Goal: Use online tool/utility: Utilize a website feature to perform a specific function

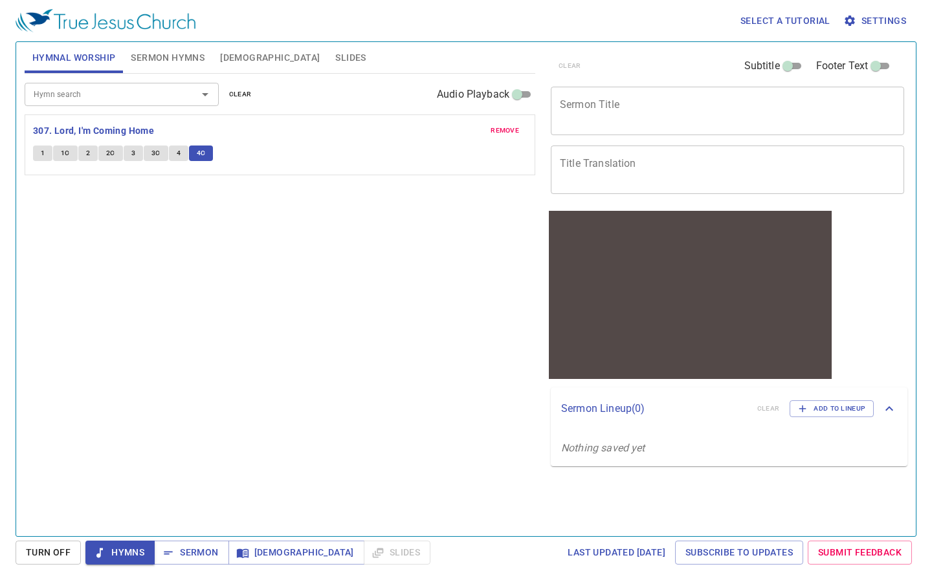
click at [516, 131] on span "remove" at bounding box center [504, 131] width 28 height 12
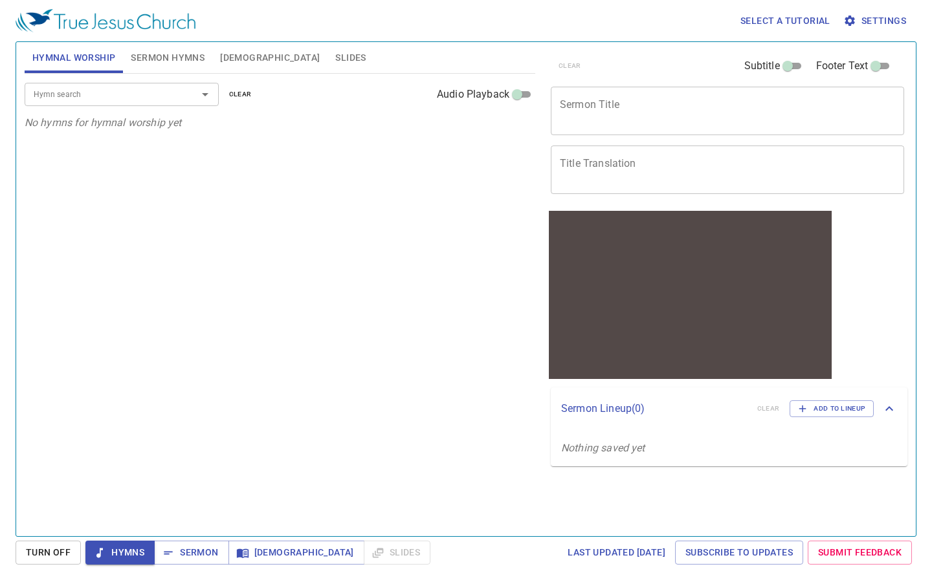
click at [203, 98] on icon "Open" at bounding box center [205, 95] width 16 height 16
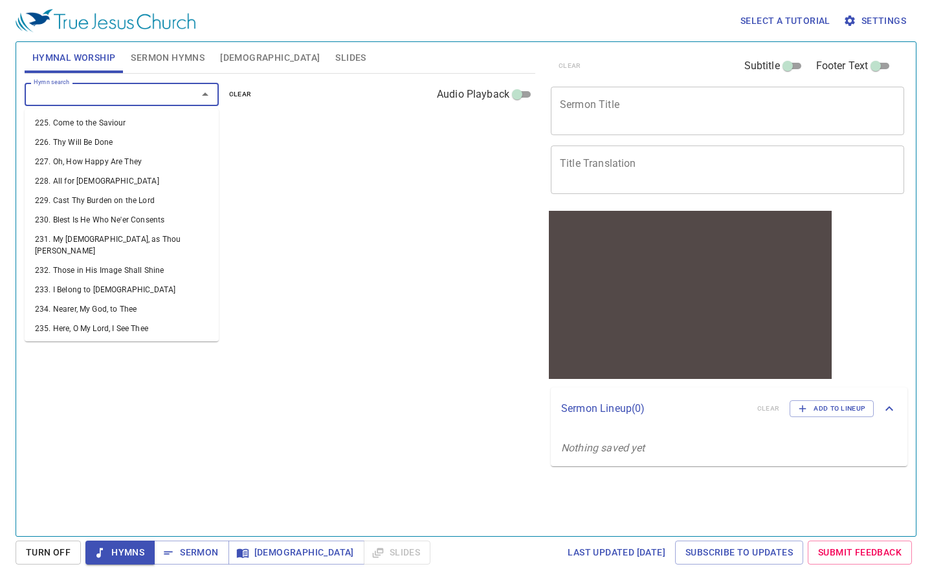
scroll to position [4570, 0]
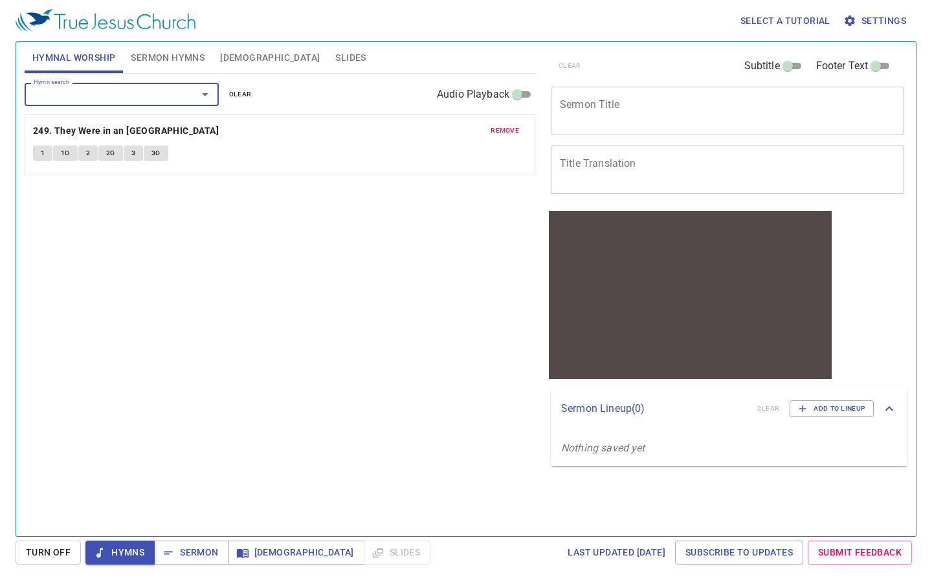
click at [41, 150] on span "1" at bounding box center [43, 154] width 4 height 12
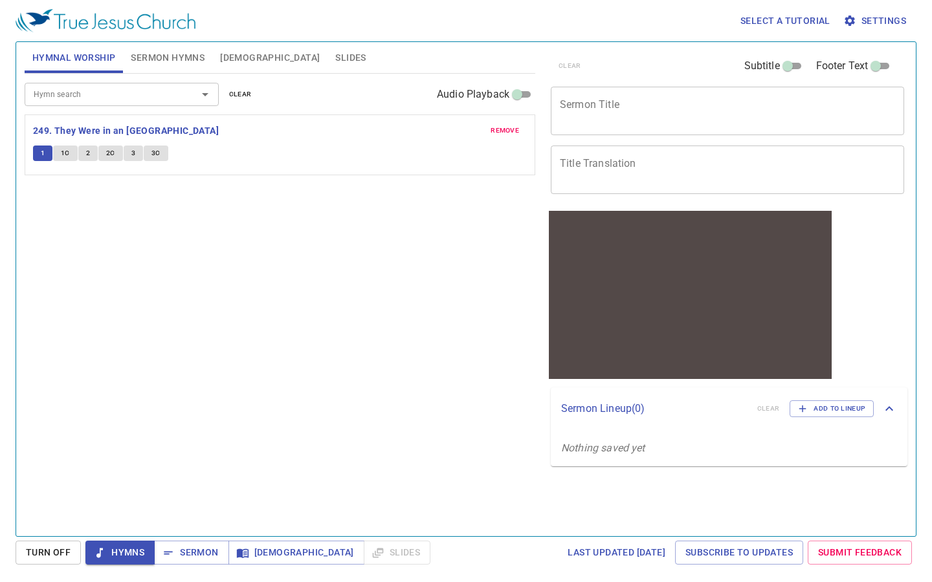
click at [62, 151] on span "1C" at bounding box center [65, 154] width 9 height 12
click at [90, 154] on button "2" at bounding box center [87, 154] width 19 height 16
click at [109, 148] on span "2C" at bounding box center [110, 154] width 9 height 12
click at [509, 131] on span "remove" at bounding box center [504, 131] width 28 height 12
click at [205, 94] on icon "Open" at bounding box center [205, 94] width 6 height 3
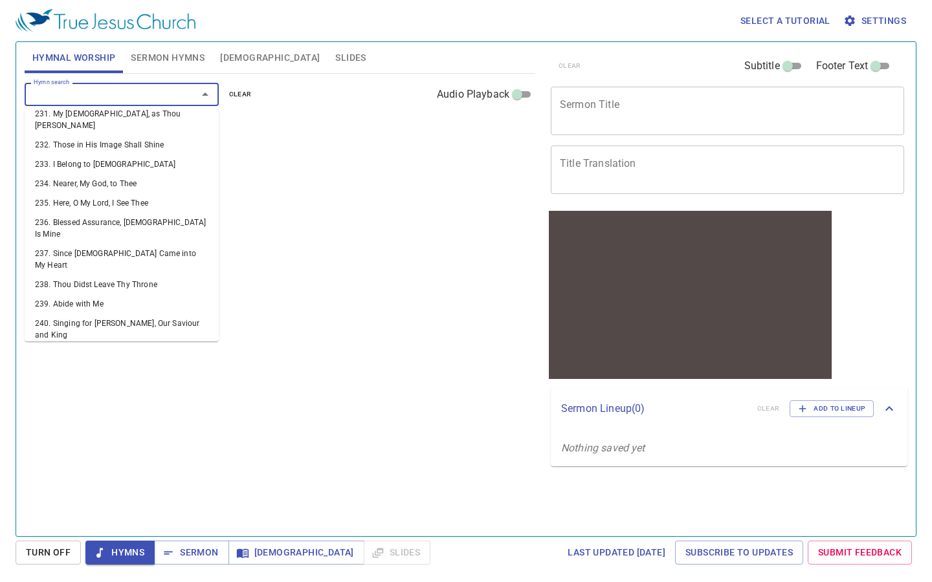
scroll to position [4733, 0]
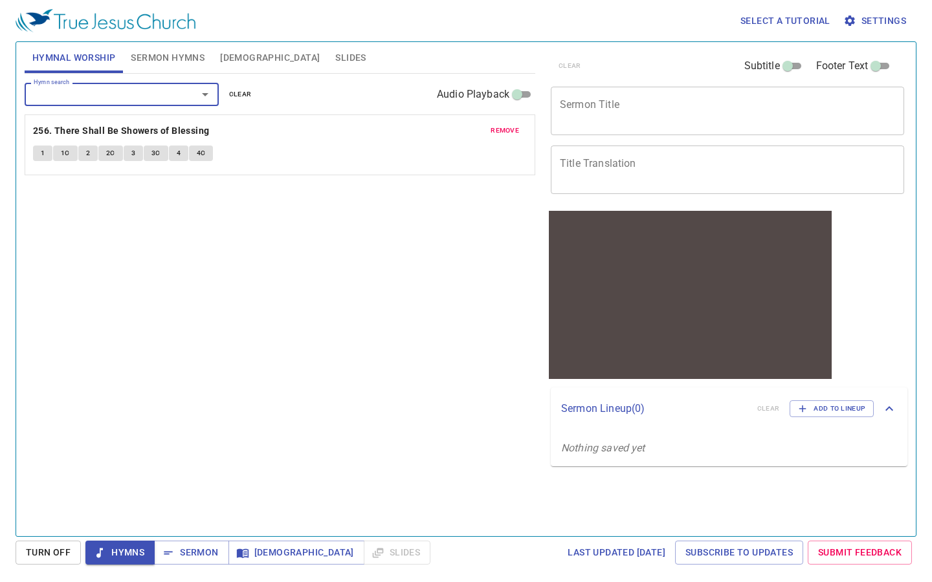
click at [37, 147] on button "1" at bounding box center [42, 154] width 19 height 16
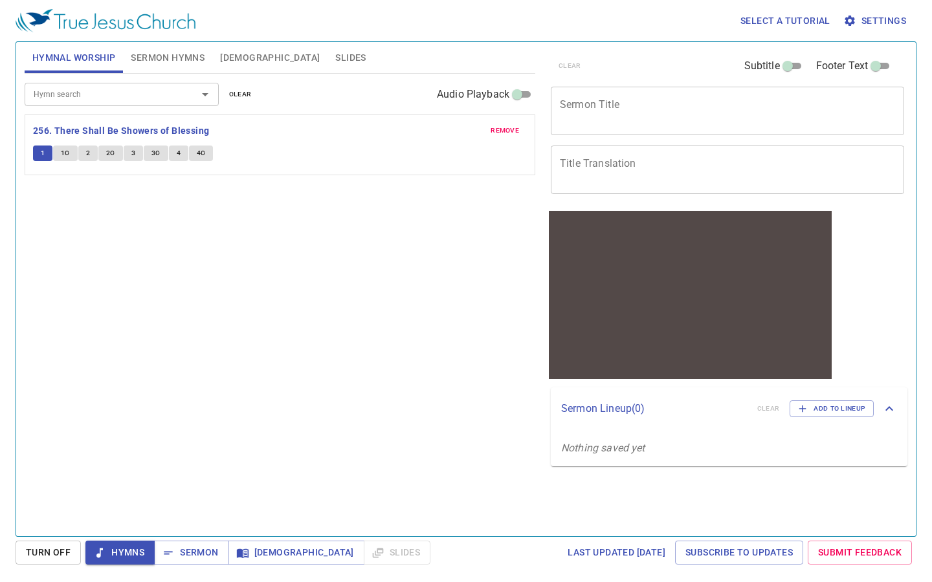
click at [69, 152] on span "1C" at bounding box center [65, 154] width 9 height 12
click at [133, 151] on span "3" at bounding box center [133, 154] width 4 height 12
click at [155, 152] on span "3C" at bounding box center [155, 154] width 9 height 12
click at [517, 127] on span "remove" at bounding box center [504, 131] width 28 height 12
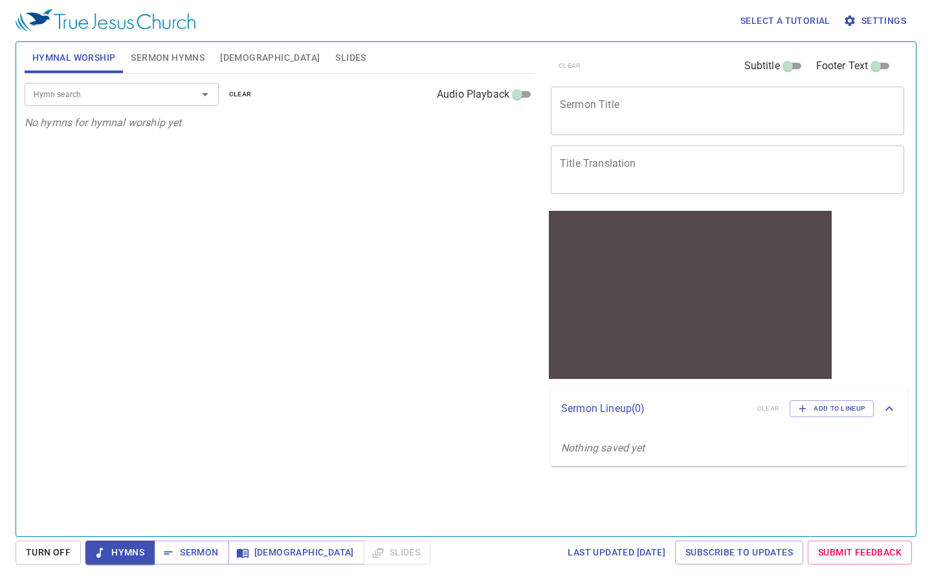
click at [206, 94] on icon "Open" at bounding box center [205, 95] width 16 height 16
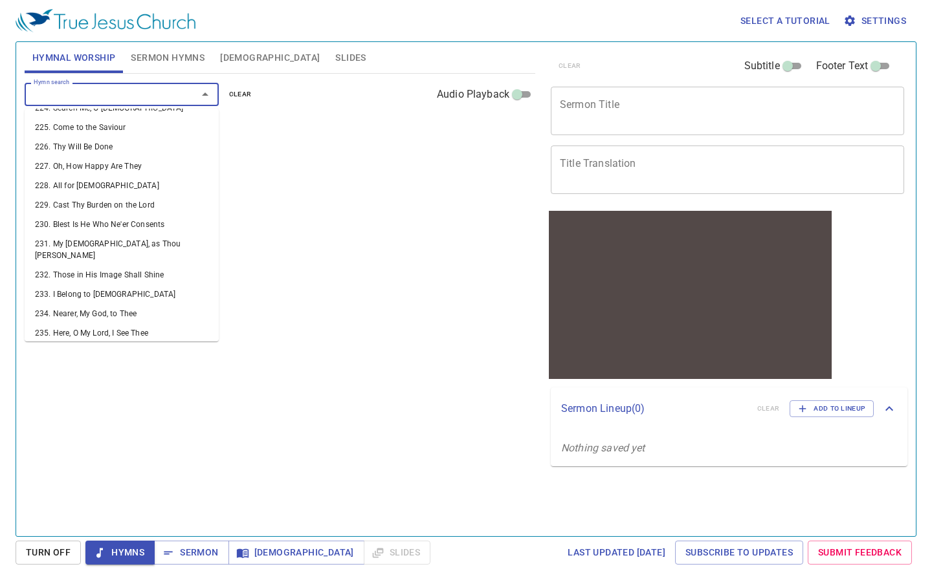
scroll to position [4579, 0]
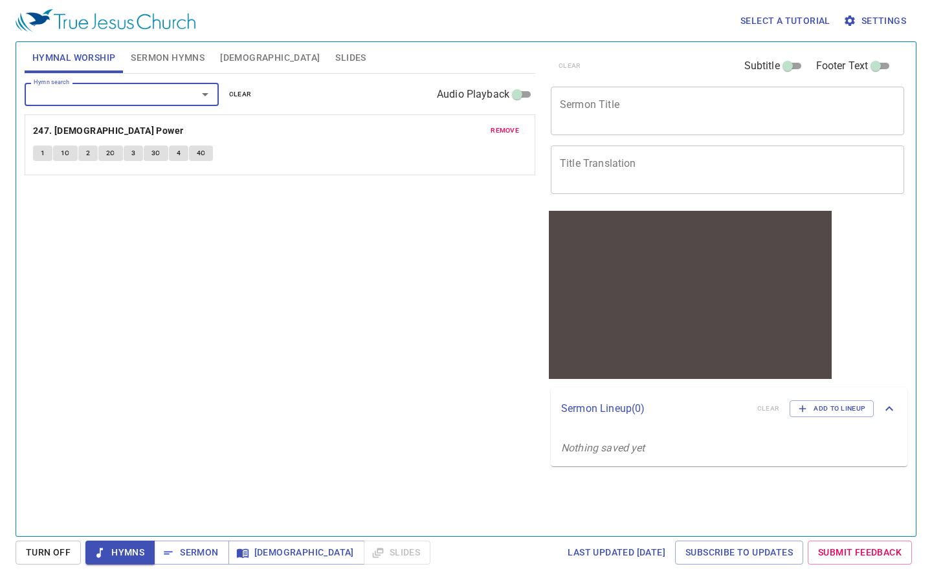
click at [38, 151] on button "1" at bounding box center [42, 154] width 19 height 16
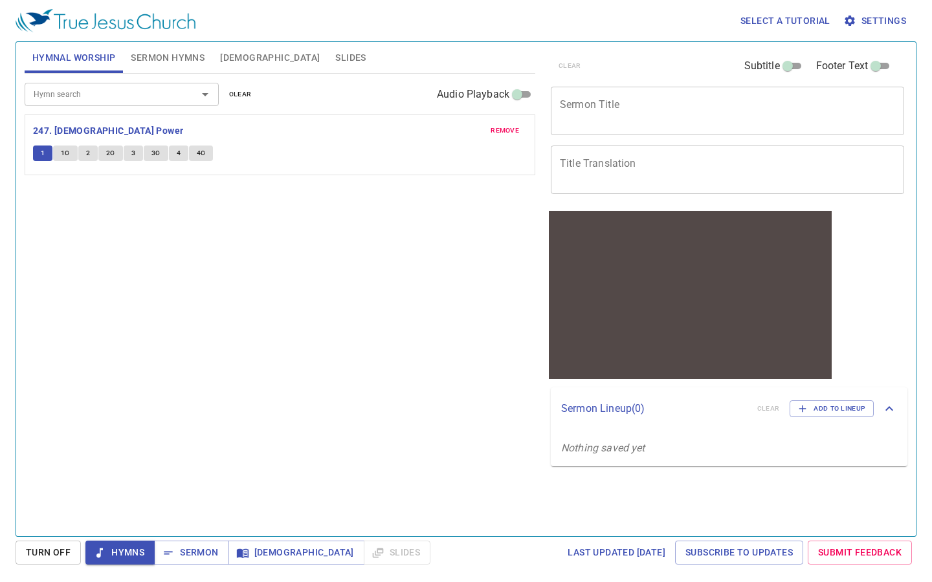
click at [67, 151] on span "1C" at bounding box center [65, 154] width 9 height 12
click at [179, 150] on span "4" at bounding box center [179, 154] width 4 height 12
click at [204, 152] on button "4C" at bounding box center [201, 154] width 25 height 16
